Goal: Task Accomplishment & Management: Manage account settings

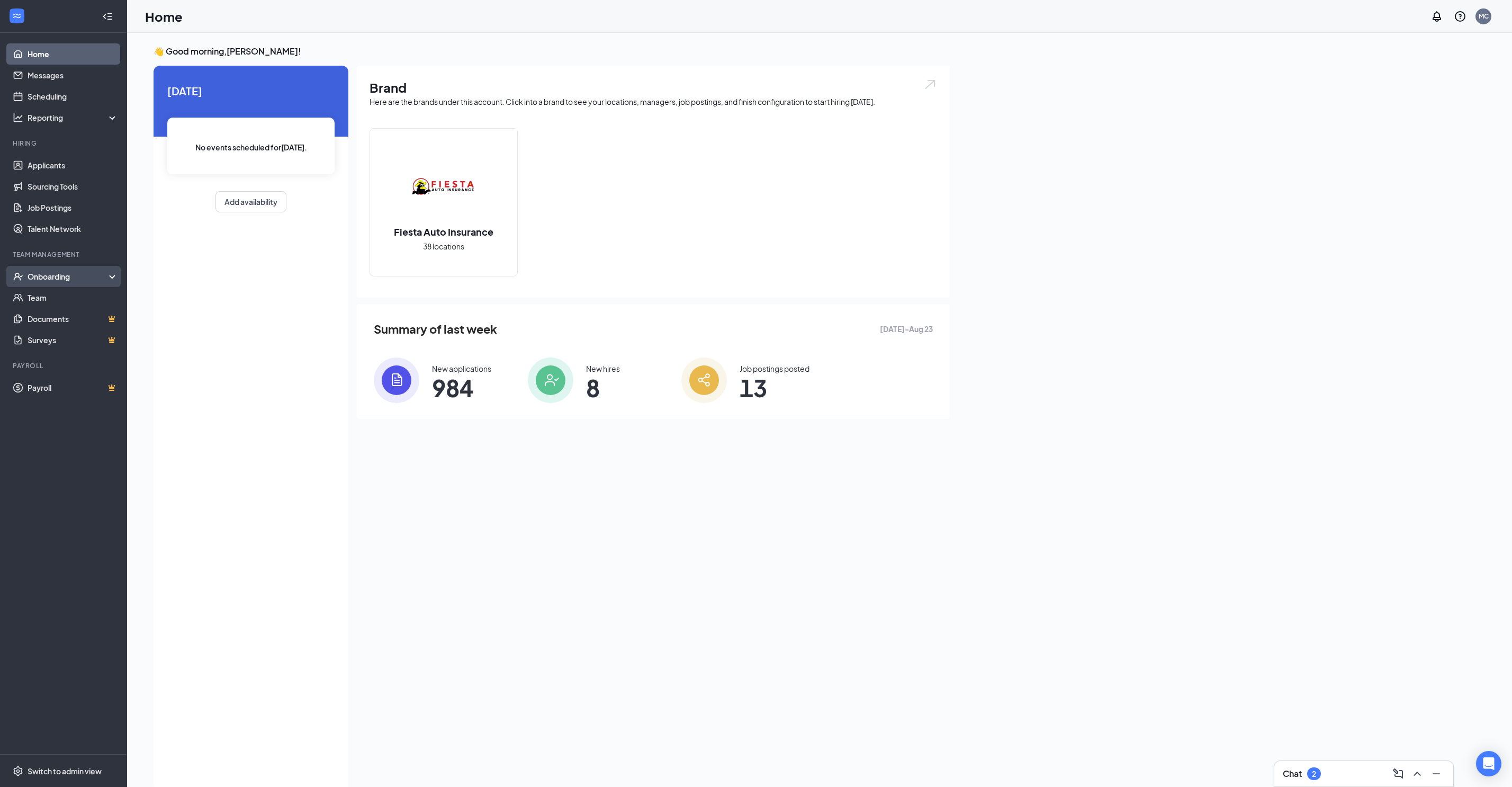
click at [62, 281] on div "Onboarding" at bounding box center [68, 277] width 82 height 11
click at [63, 301] on link "Overview" at bounding box center [73, 298] width 90 height 21
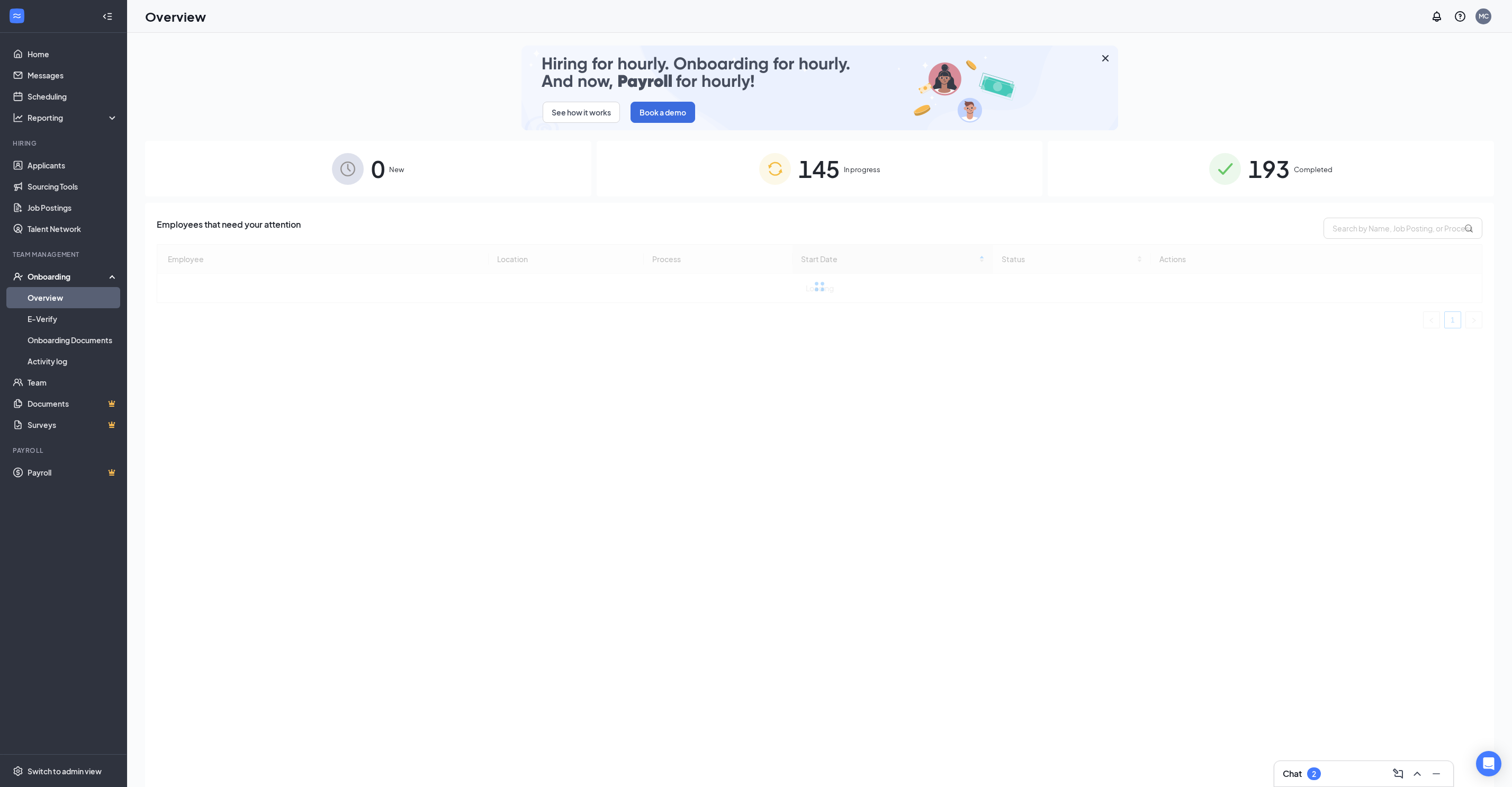
click at [1296, 164] on span "Completed" at bounding box center [1313, 170] width 39 height 11
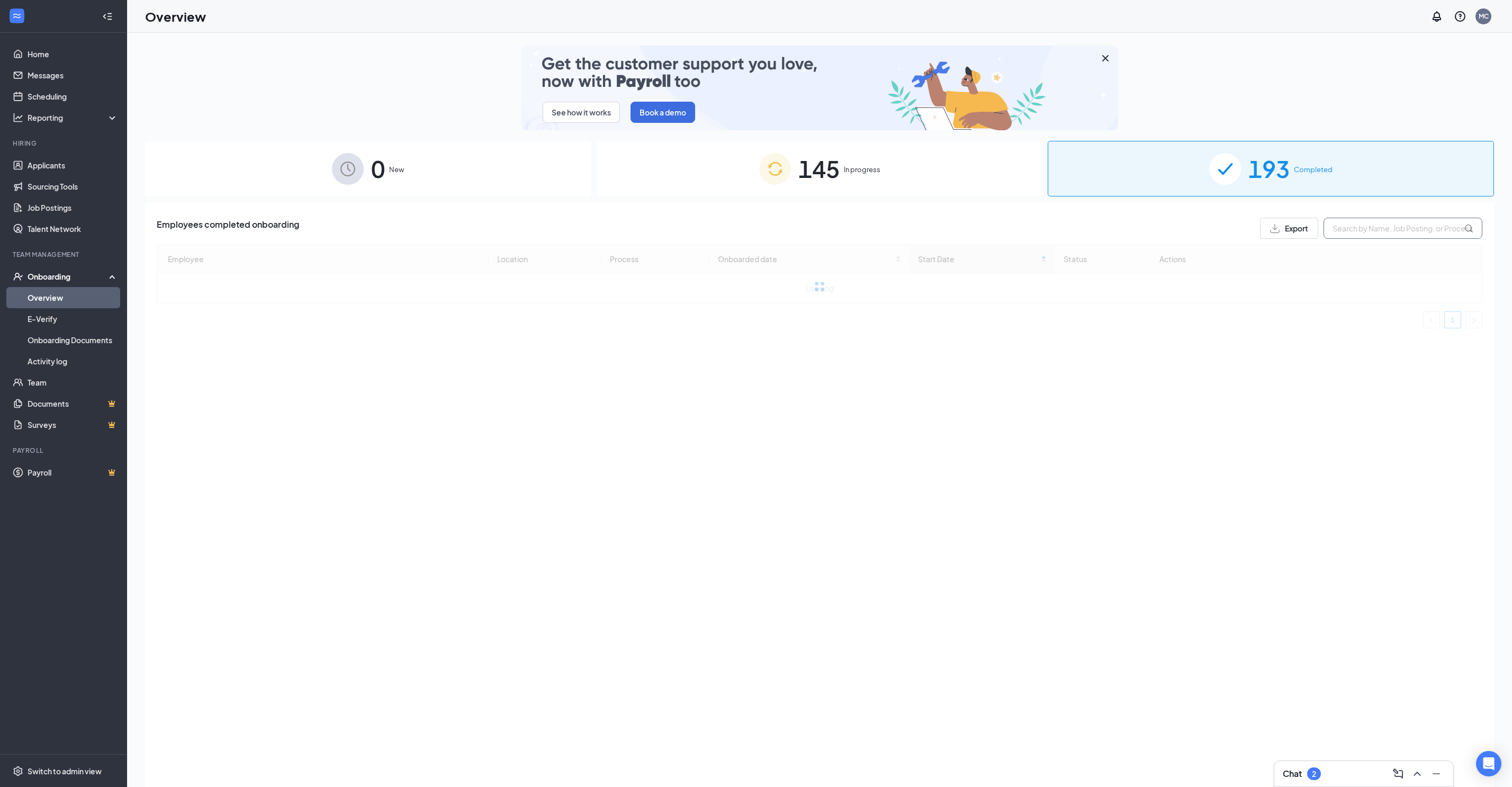
click at [1354, 218] on input "text" at bounding box center [1403, 228] width 159 height 21
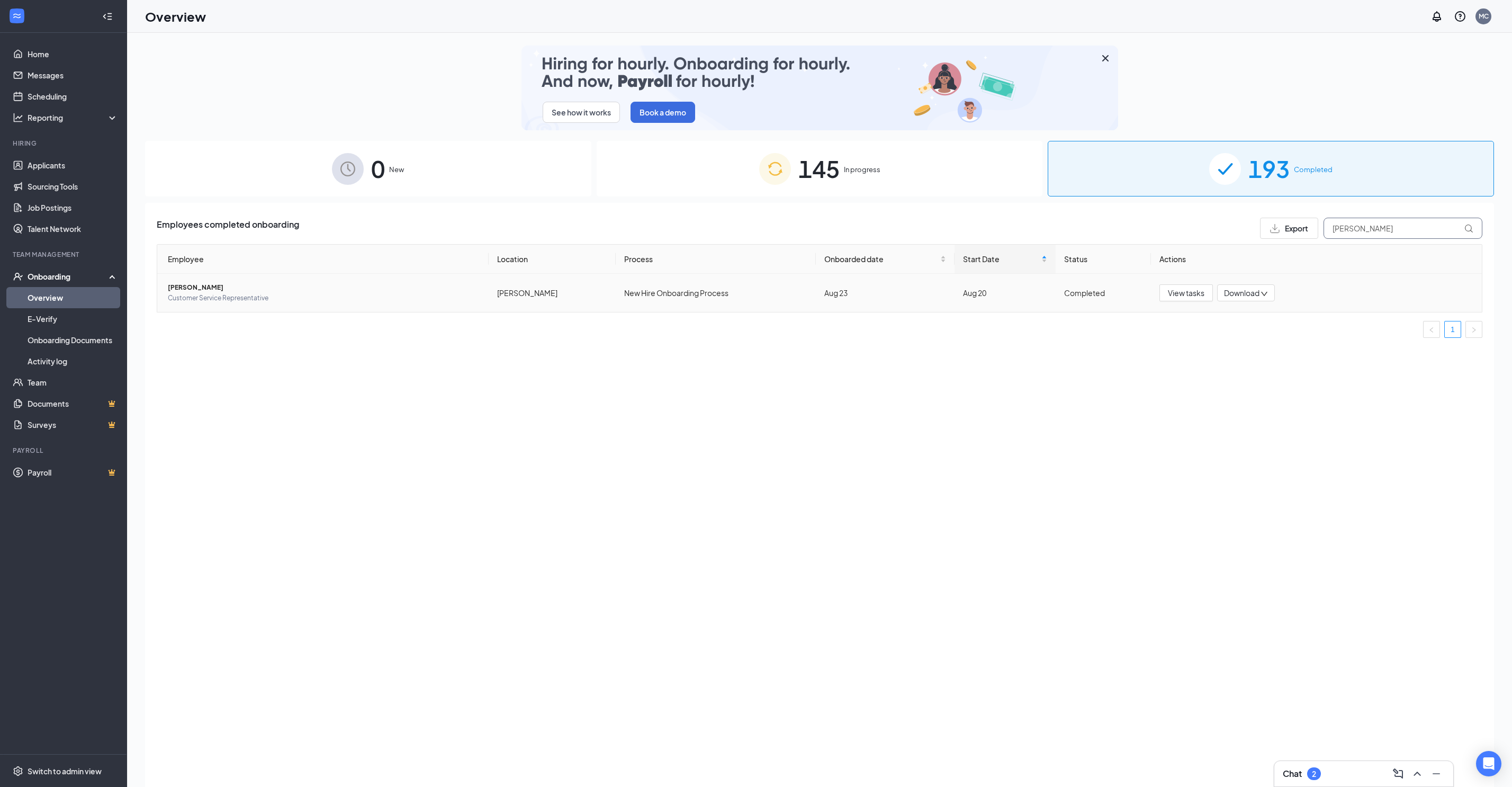
type input "[PERSON_NAME]"
click at [214, 293] on span "Customer Service Representative" at bounding box center [324, 298] width 312 height 11
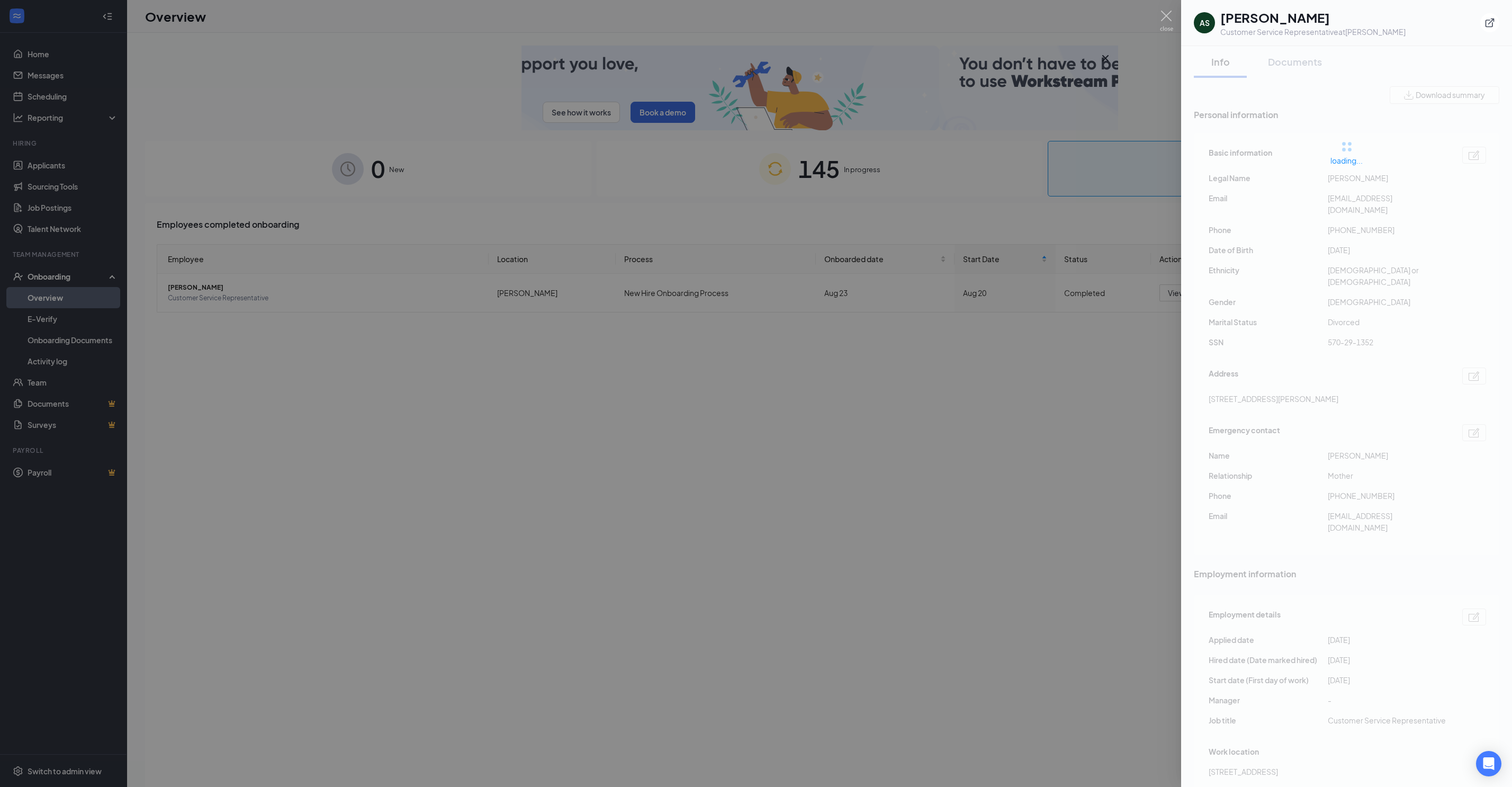
click at [1112, 306] on div at bounding box center [756, 394] width 1512 height 787
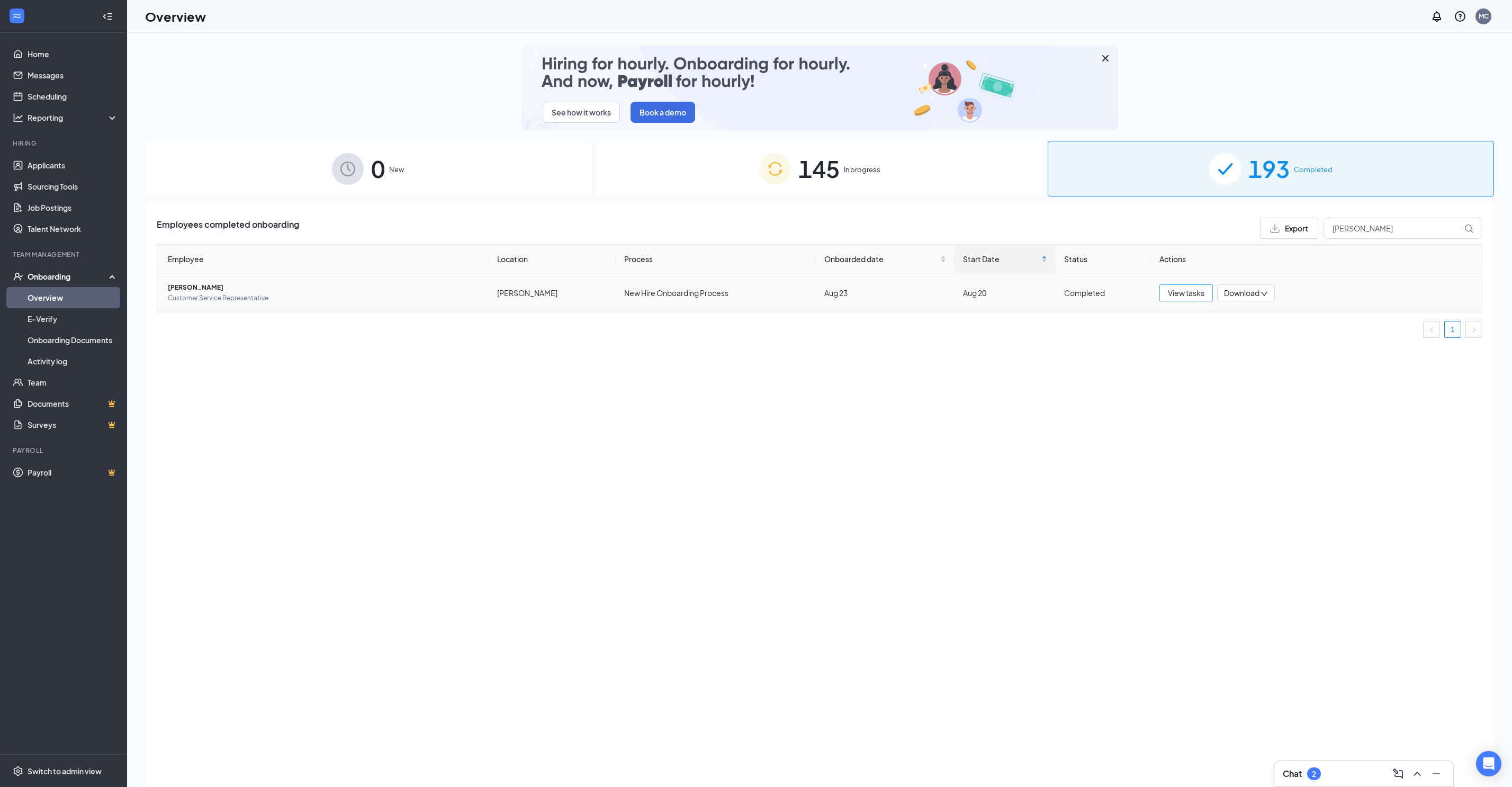
click at [1171, 287] on span "View tasks" at bounding box center [1186, 293] width 36 height 12
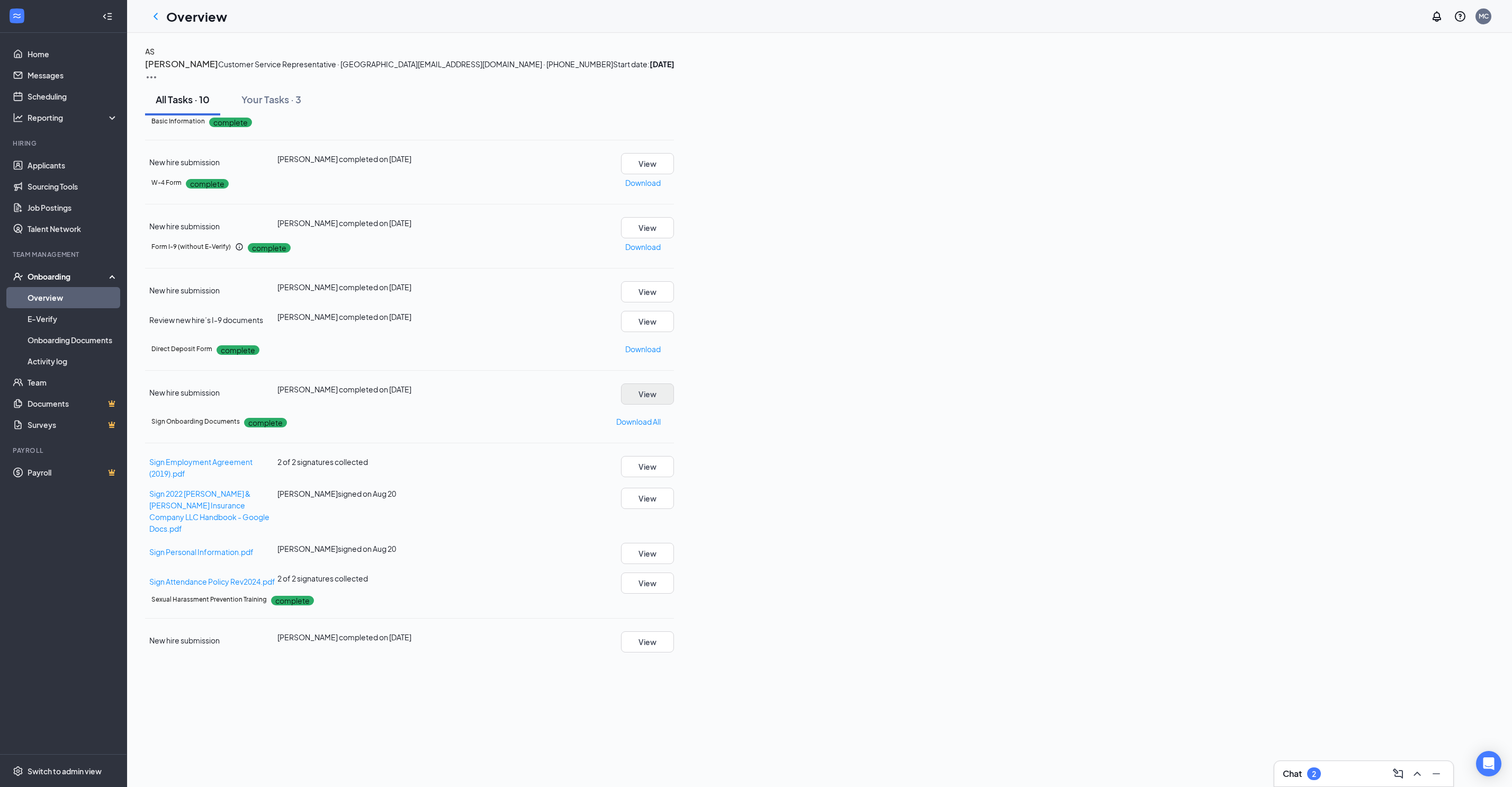
click at [674, 405] on button "View" at bounding box center [647, 394] width 53 height 21
